Goal: Obtain resource: Download file/media

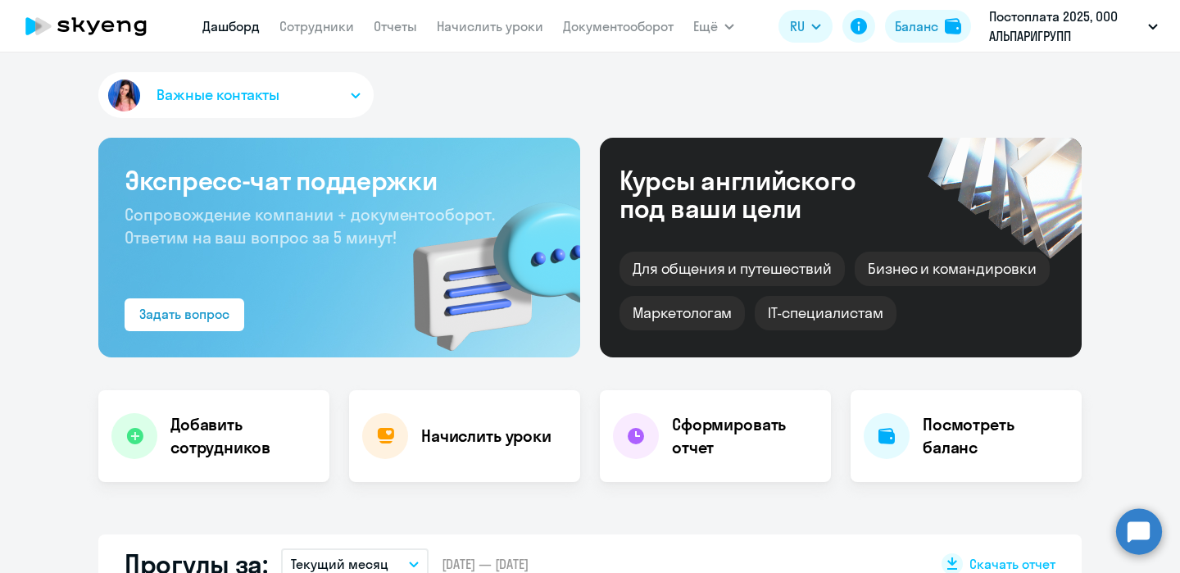
select select "30"
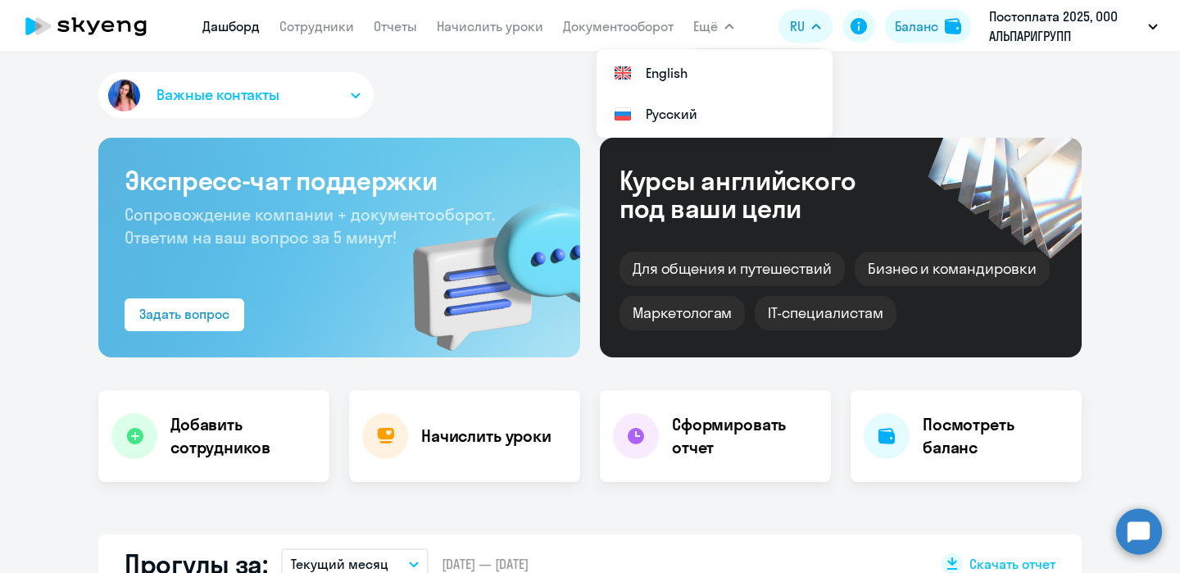
click at [715, 29] on span "Ещё" at bounding box center [706, 26] width 25 height 20
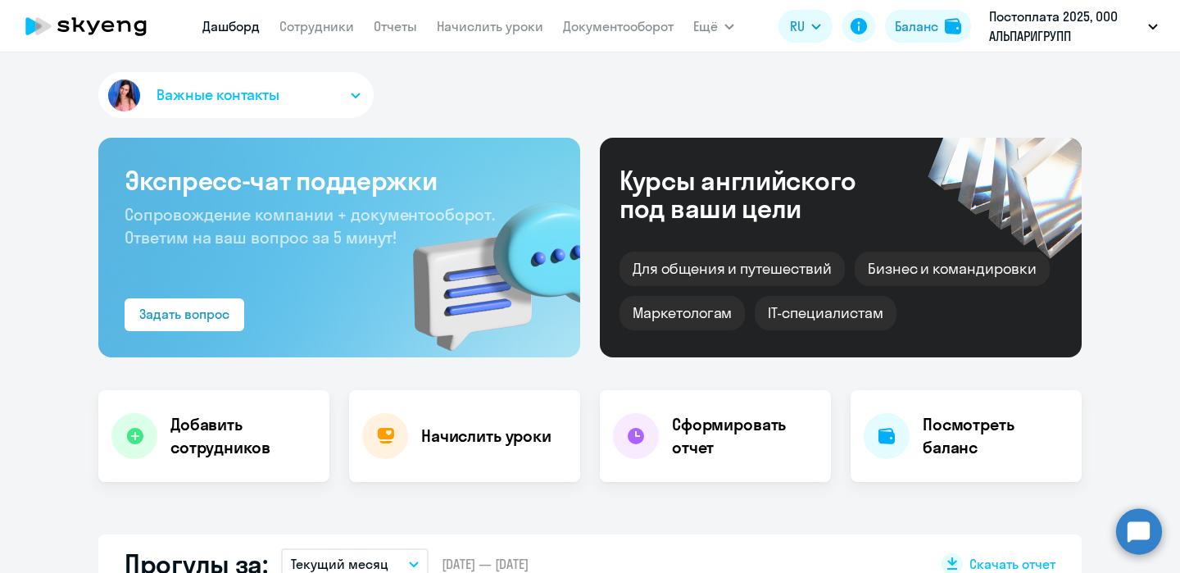
click at [730, 25] on icon "button" at bounding box center [730, 27] width 10 height 6
click at [734, 63] on app-menu-item-link "Все продукты" at bounding box center [759, 73] width 98 height 20
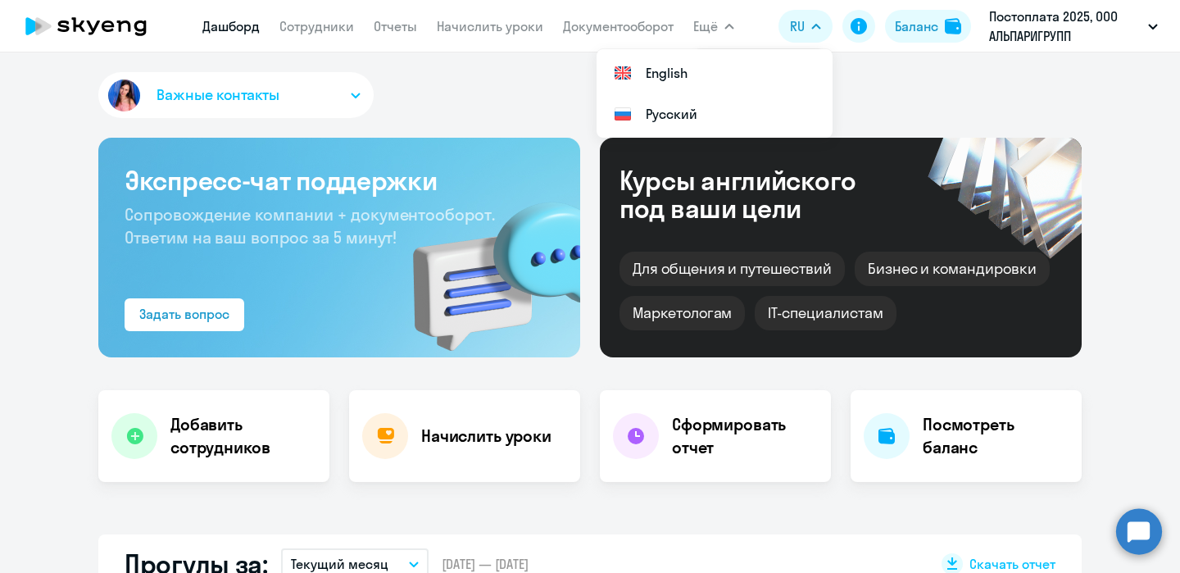
click at [715, 25] on span "Ещё" at bounding box center [706, 26] width 25 height 20
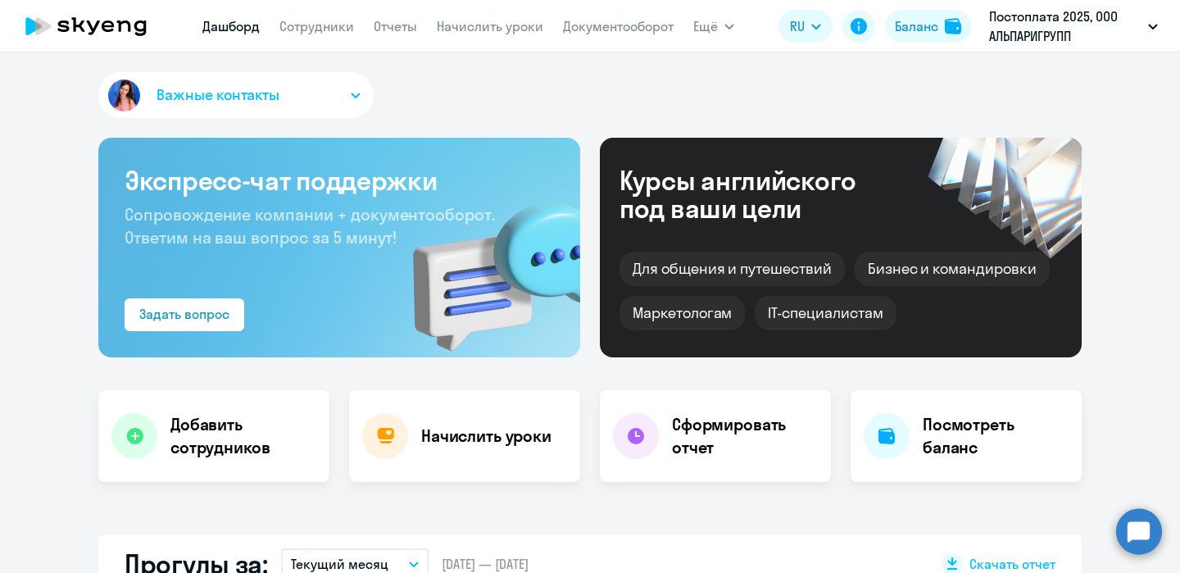
click at [712, 26] on span "Ещё" at bounding box center [706, 26] width 25 height 20
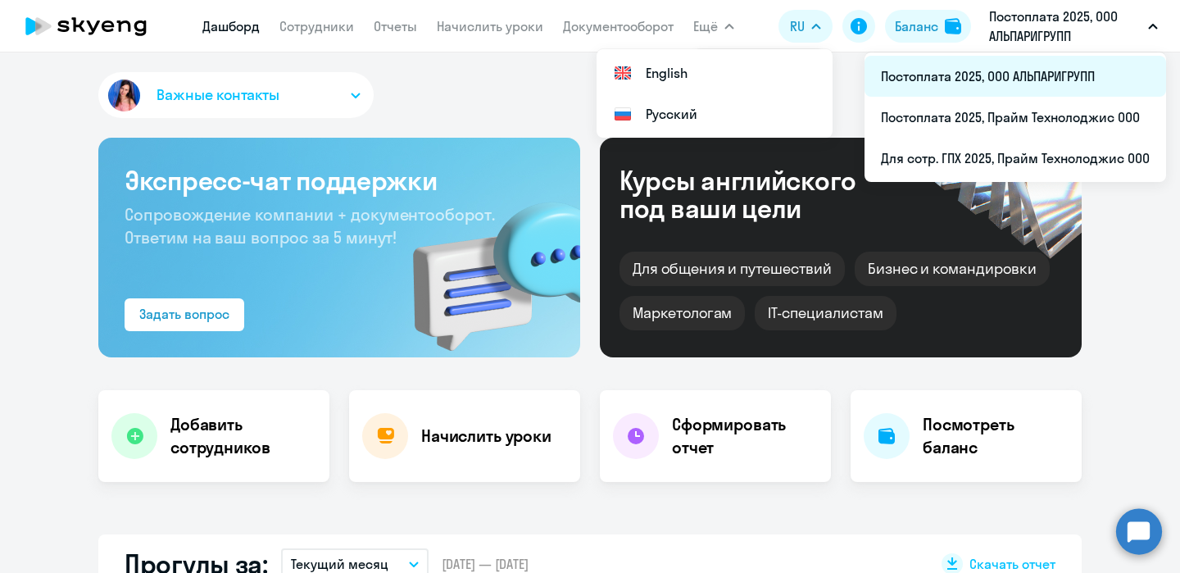
click at [1010, 75] on li "Постоплата 2025, ООО АЛЬПАРИГРУПП" at bounding box center [1016, 76] width 302 height 41
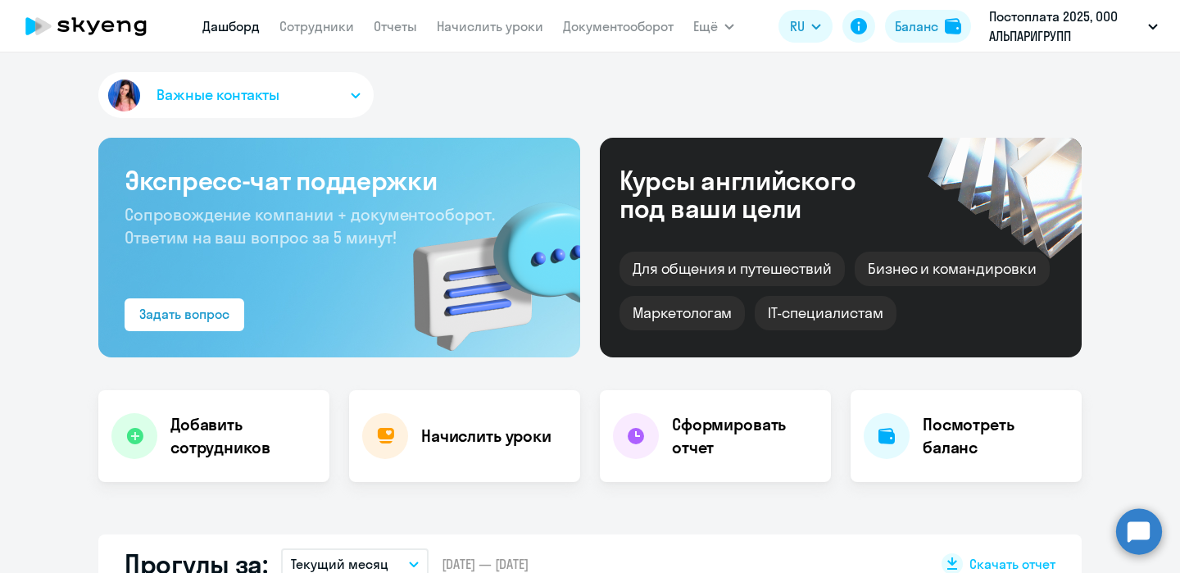
select select "30"
click at [712, 21] on span "Ещё" at bounding box center [706, 26] width 25 height 20
click at [732, 21] on button "Ещё" at bounding box center [714, 26] width 41 height 33
click at [761, 72] on link "Все продукты" at bounding box center [752, 73] width 85 height 16
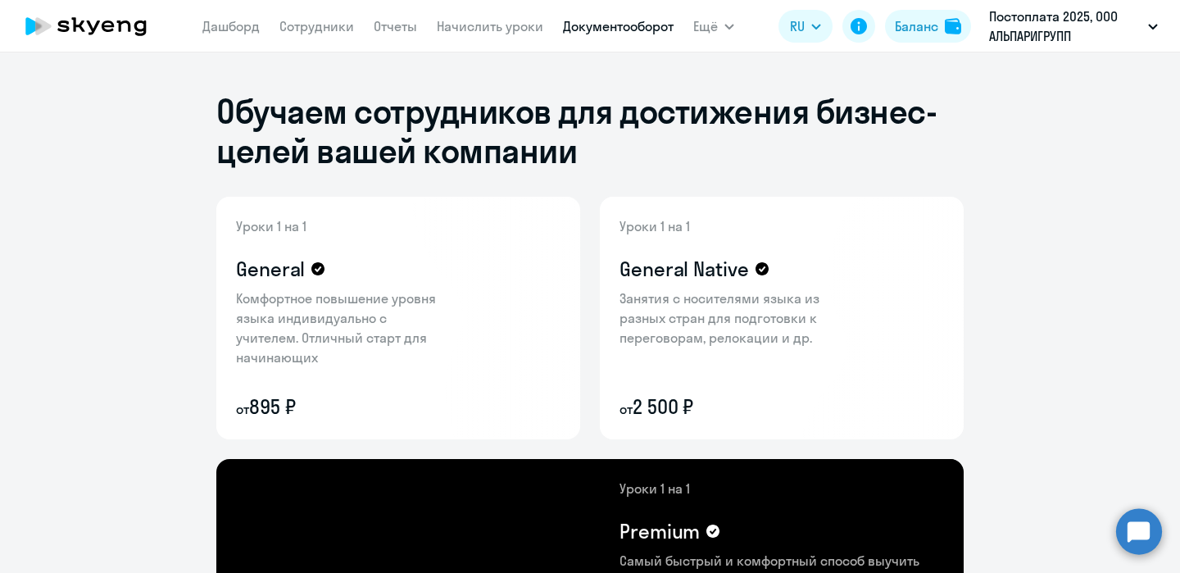
click at [621, 20] on link "Документооборот" at bounding box center [618, 26] width 111 height 16
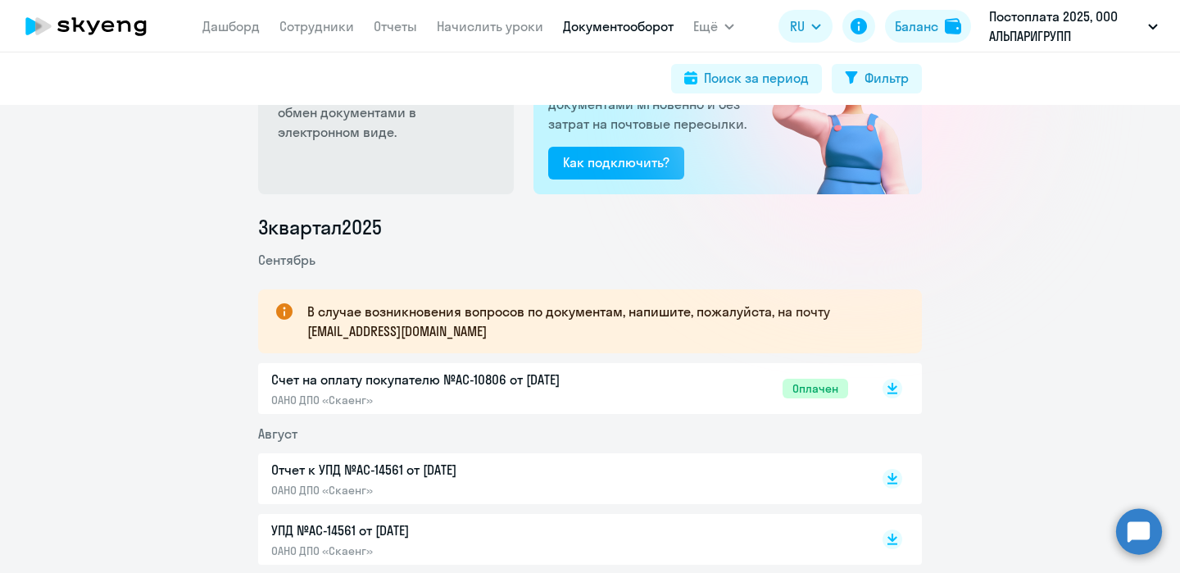
scroll to position [126, 0]
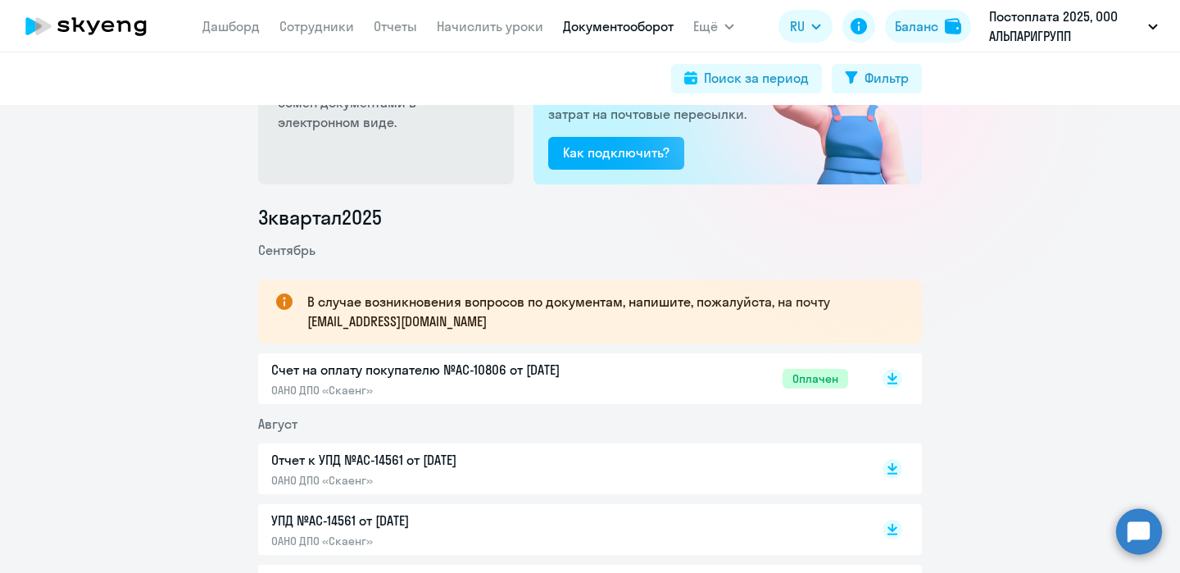
click at [555, 370] on p "Счет на оплату покупателю №AC-10806 от [DATE]" at bounding box center [443, 370] width 344 height 20
